Goal: Communication & Community: Share content

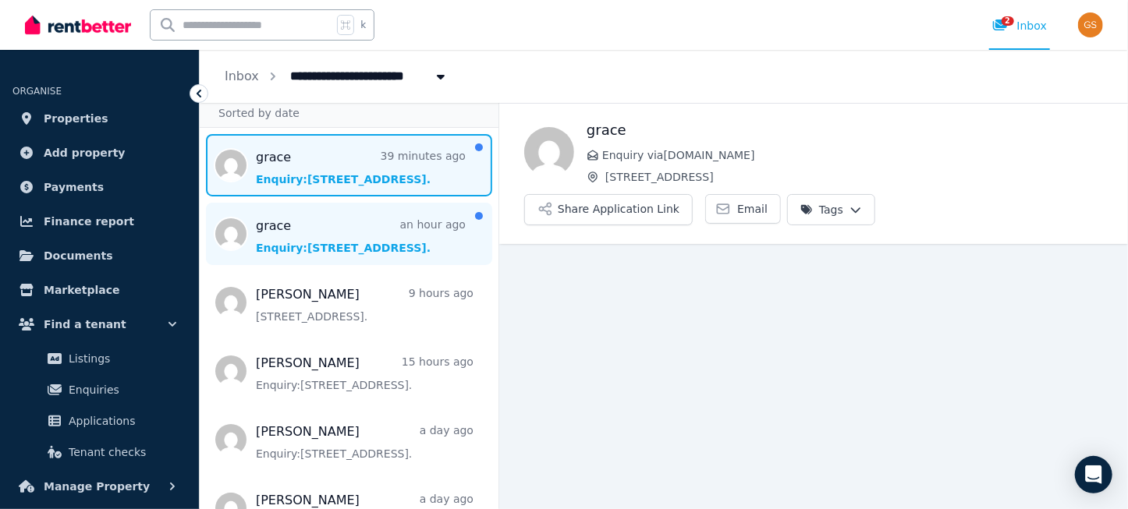
scroll to position [58, 0]
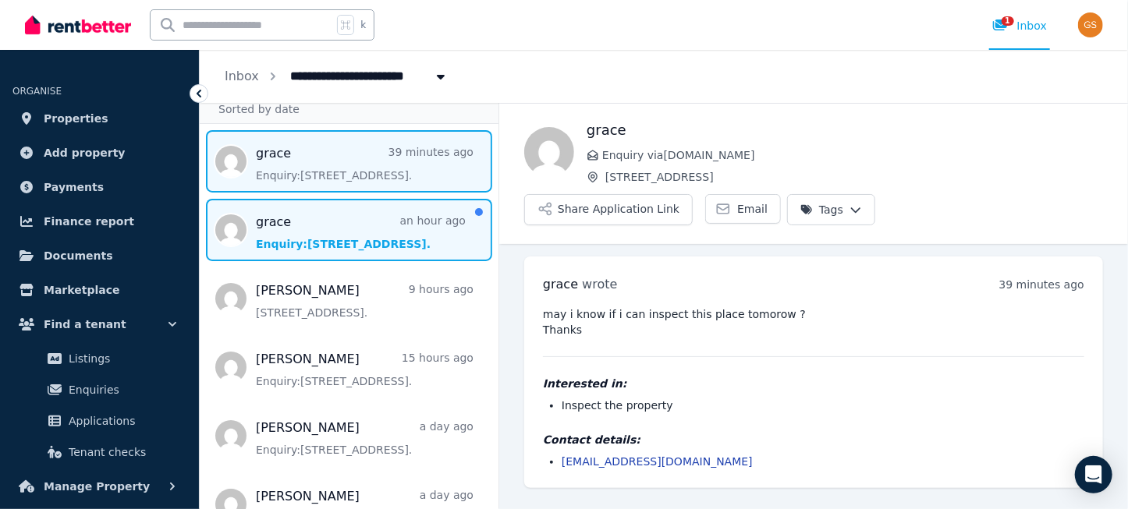
click at [275, 221] on span "Message list" at bounding box center [349, 230] width 299 height 62
click at [285, 156] on span "Message list" at bounding box center [349, 161] width 299 height 62
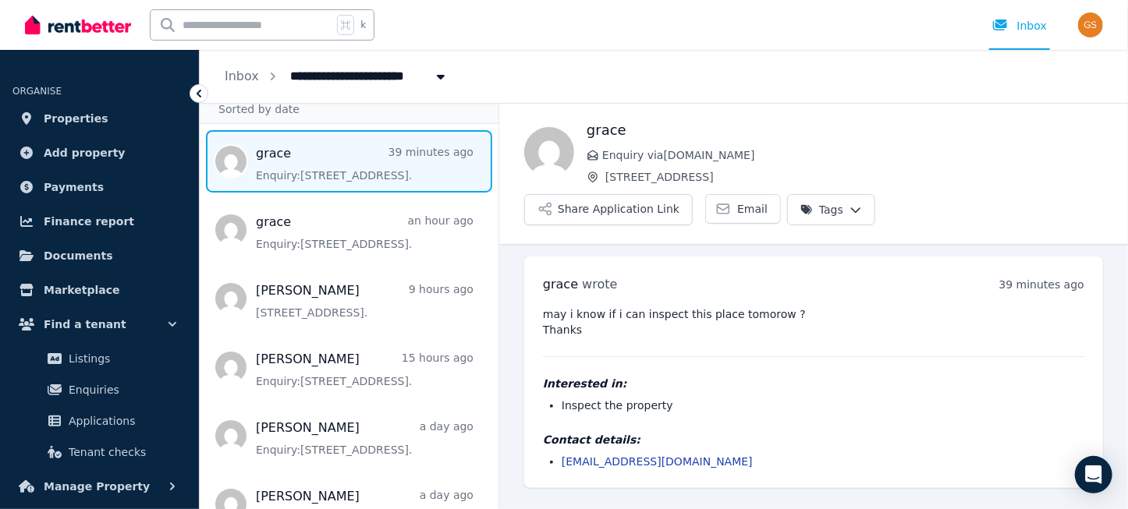
click at [310, 168] on span "Message list" at bounding box center [349, 161] width 299 height 62
drag, startPoint x: 877, startPoint y: 182, endPoint x: 892, endPoint y: 184, distance: 14.2
click at [892, 184] on div "grace Enquiry via RealEstate.com.au 15A Crown St, Riverstone Share Application …" at bounding box center [813, 172] width 629 height 106
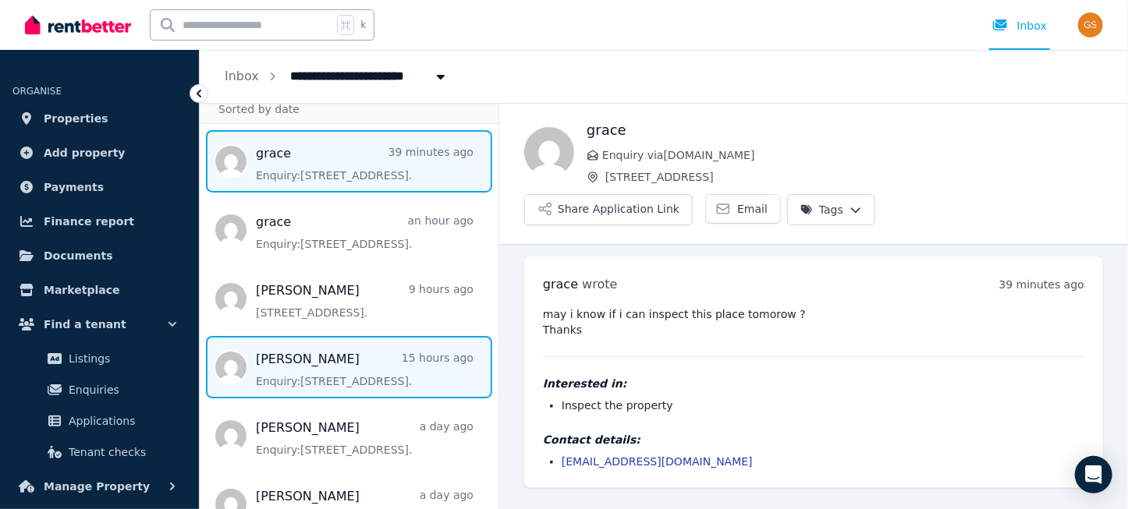
click at [275, 374] on span "Message list" at bounding box center [349, 367] width 299 height 62
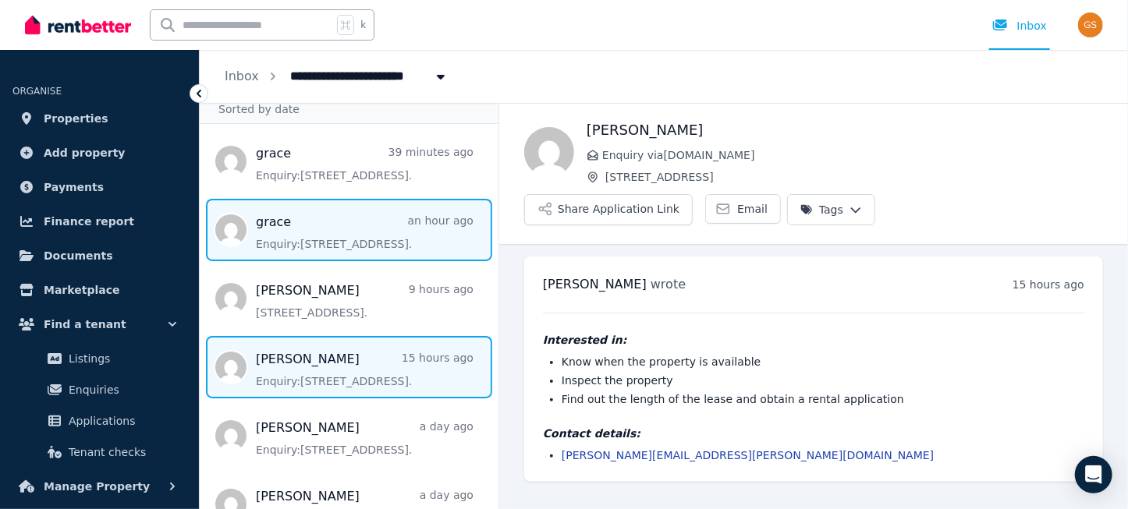
click at [268, 230] on span "Message list" at bounding box center [349, 230] width 299 height 62
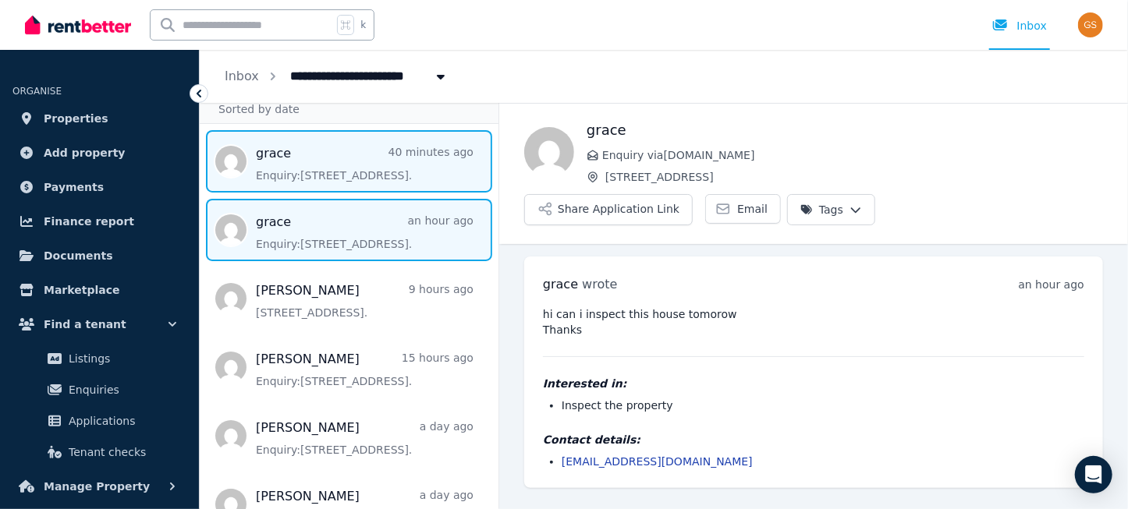
click at [259, 167] on span "Message list" at bounding box center [349, 161] width 299 height 62
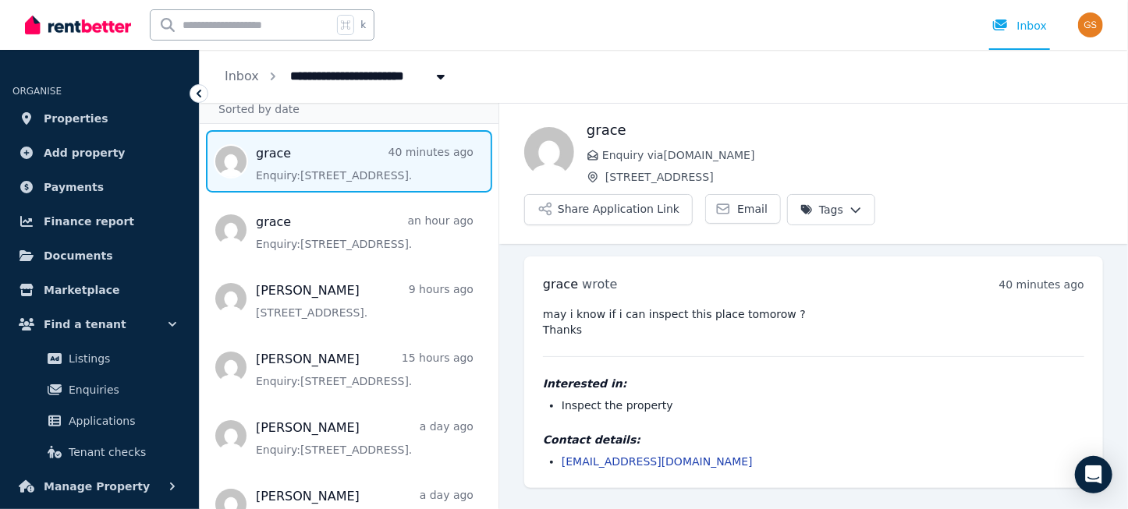
click at [259, 167] on span "Message list" at bounding box center [349, 161] width 299 height 62
click at [601, 456] on link "g.dnaphils@gmail.com" at bounding box center [657, 462] width 191 height 12
click at [693, 194] on button "Share Application Link" at bounding box center [608, 209] width 168 height 31
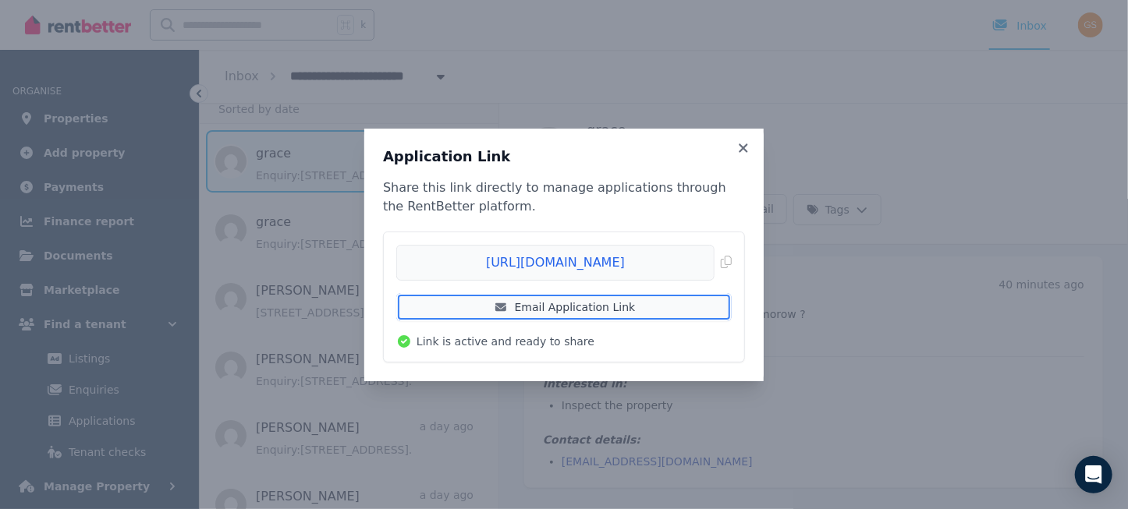
click at [608, 304] on link "Email Application Link" at bounding box center [563, 307] width 335 height 28
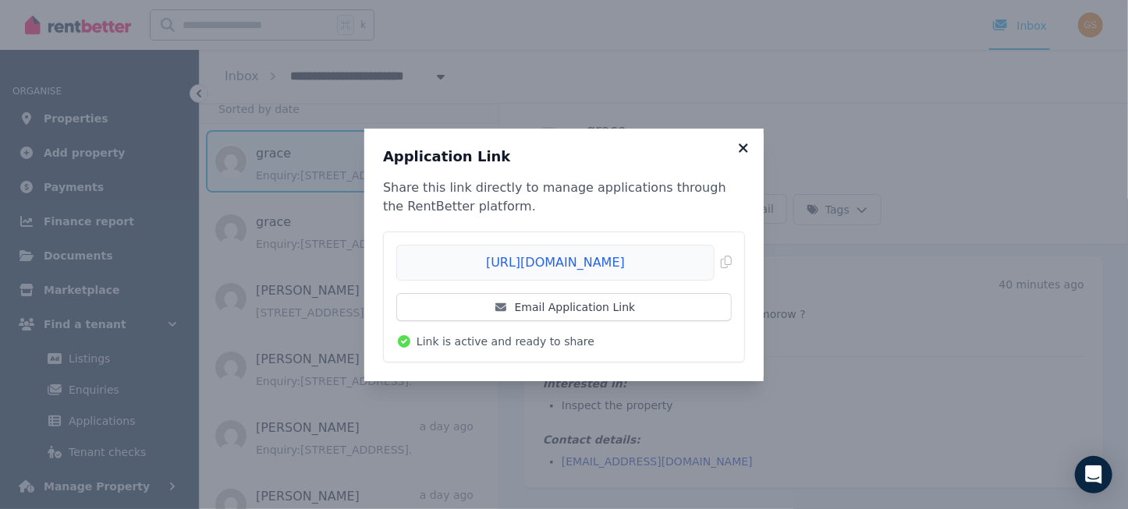
click at [739, 147] on icon at bounding box center [744, 148] width 16 height 14
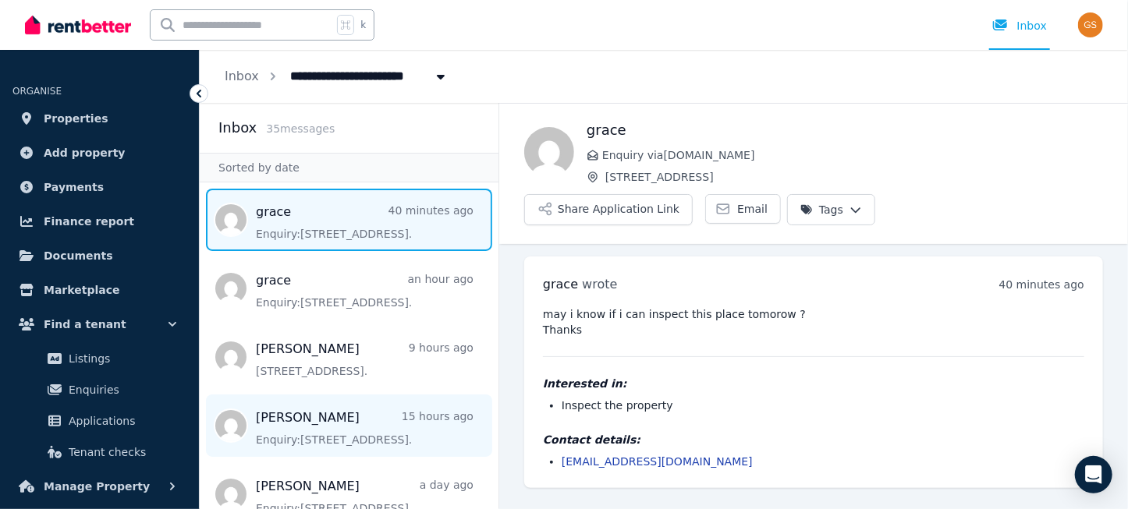
scroll to position [1, 0]
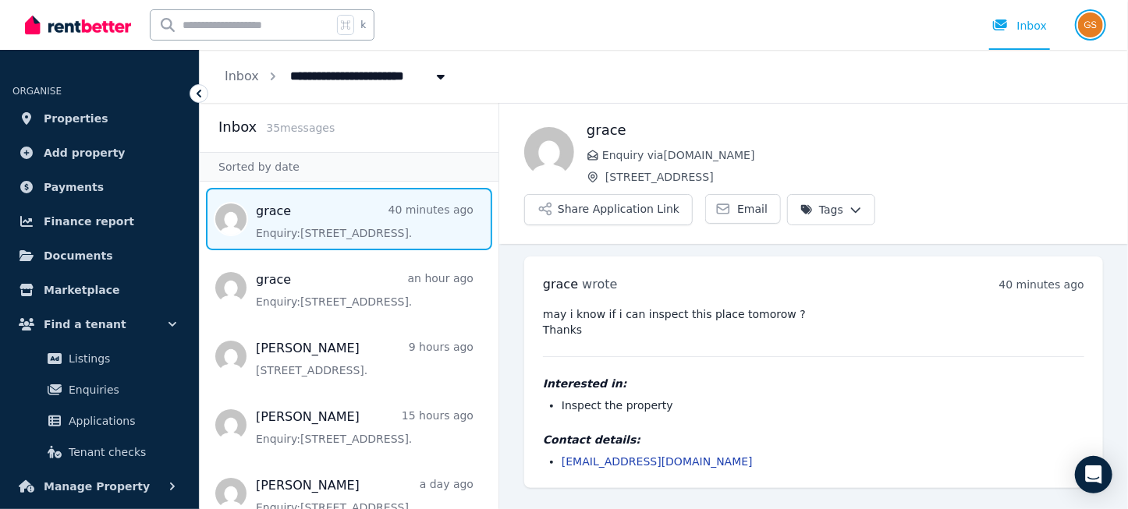
click at [1091, 23] on img "button" at bounding box center [1090, 24] width 25 height 25
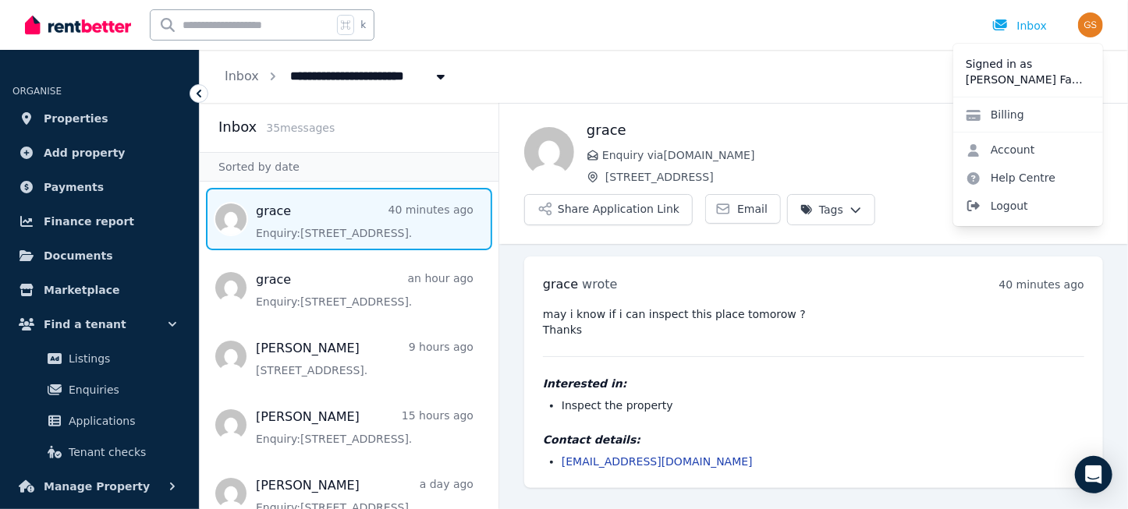
click at [1006, 207] on span "Logout" at bounding box center [1028, 206] width 150 height 28
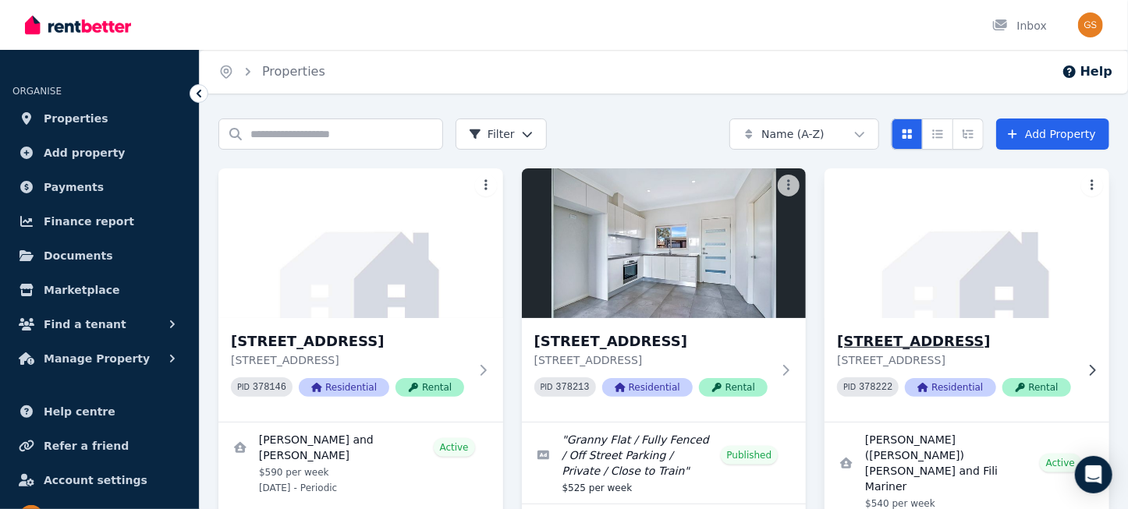
click at [931, 339] on h3 "43 Catalina St, North St Marys" at bounding box center [956, 342] width 238 height 22
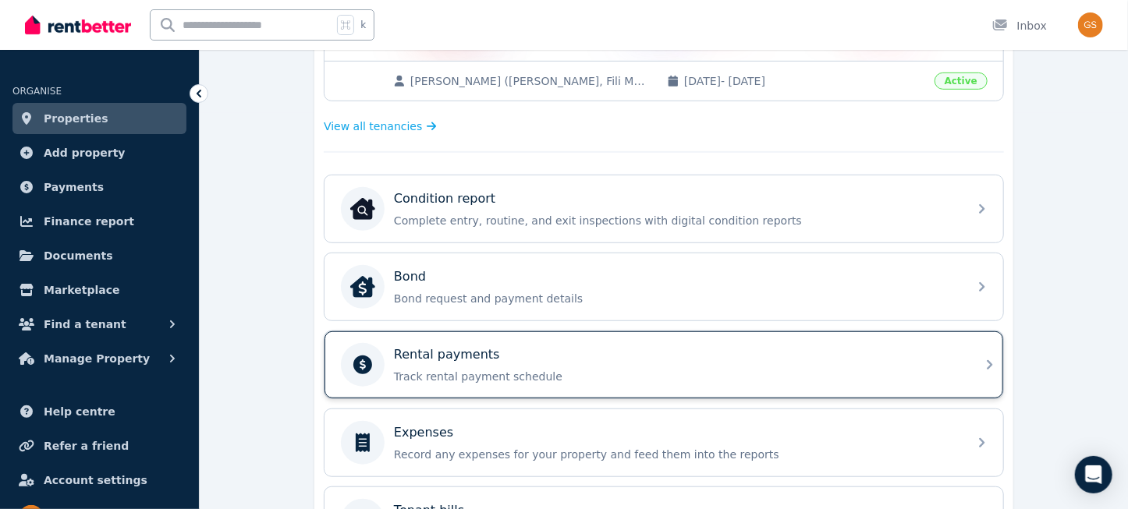
scroll to position [398, 0]
click at [780, 367] on p "Track rental payment schedule" at bounding box center [676, 375] width 565 height 16
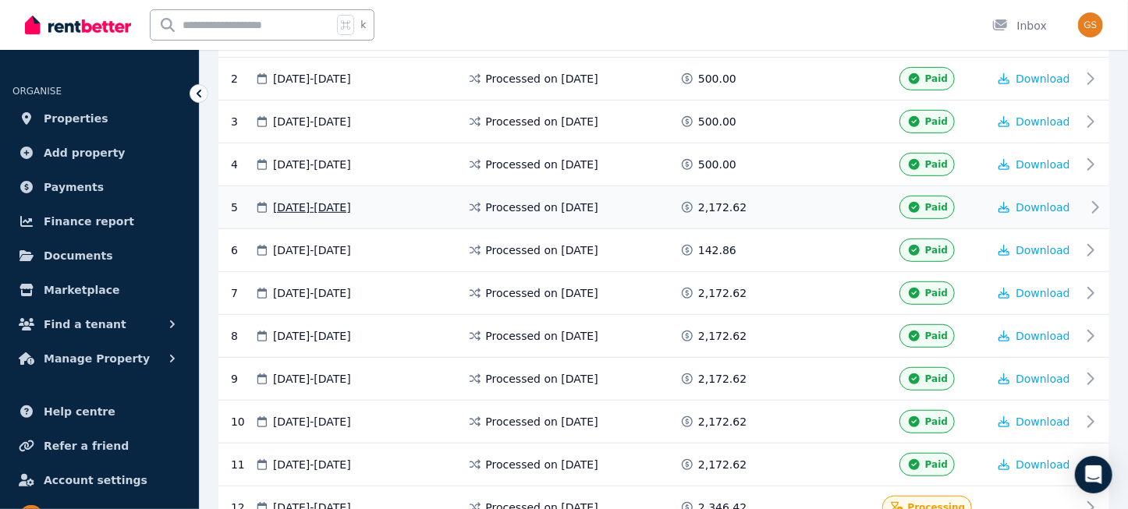
scroll to position [537, 0]
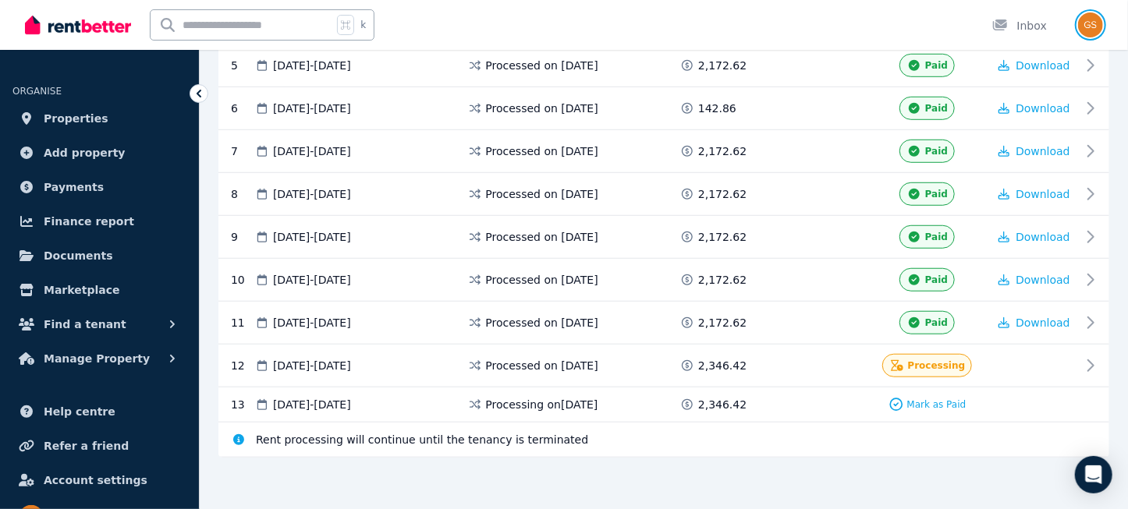
click at [1092, 25] on img "button" at bounding box center [1090, 24] width 25 height 25
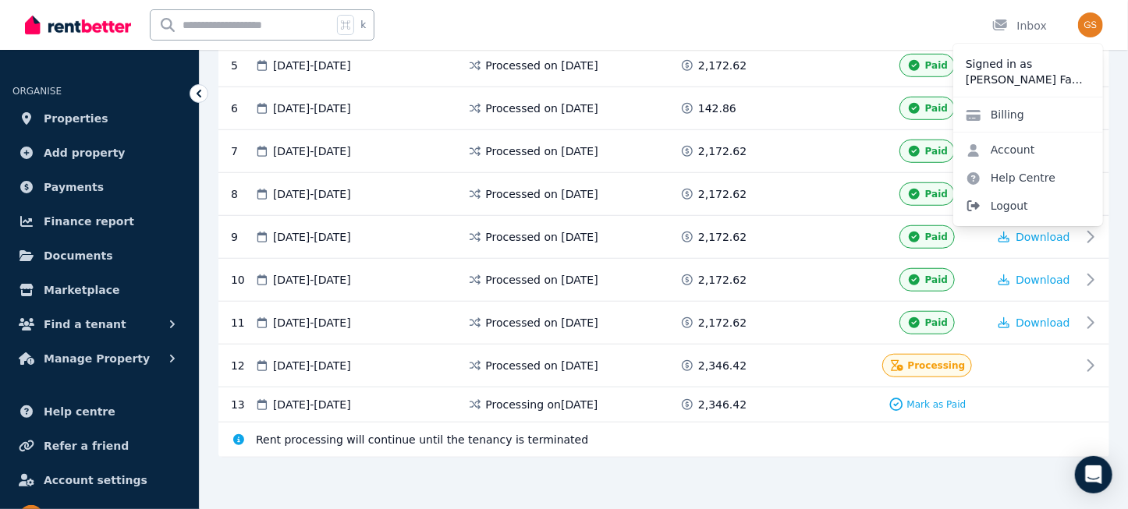
click at [1008, 204] on span "Logout" at bounding box center [1028, 206] width 150 height 28
